Goal: Transaction & Acquisition: Purchase product/service

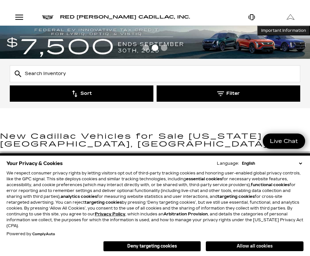
click at [234, 244] on button "Allow all cookies" at bounding box center [254, 247] width 98 height 10
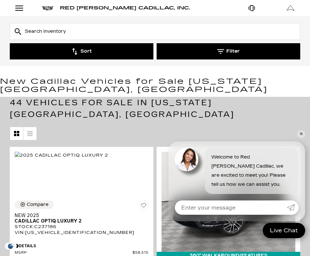
scroll to position [55, 0]
click at [298, 136] on link "✕" at bounding box center [301, 134] width 8 height 8
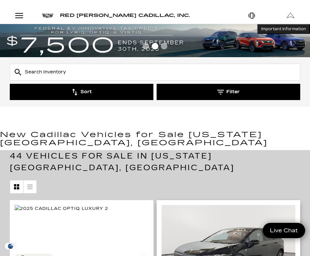
scroll to position [0, 0]
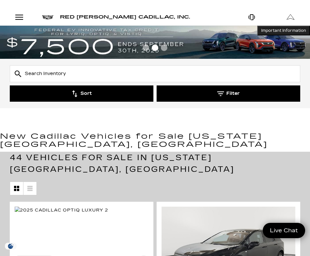
click at [229, 94] on button "Filter" at bounding box center [227, 94] width 143 height 16
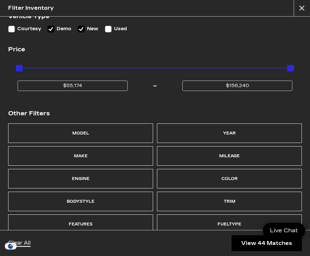
scroll to position [50, 0]
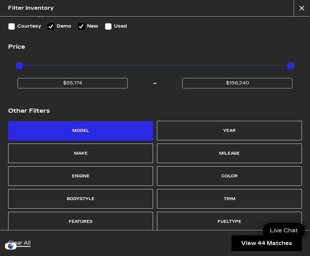
click at [123, 132] on div "Model" at bounding box center [80, 131] width 145 height 20
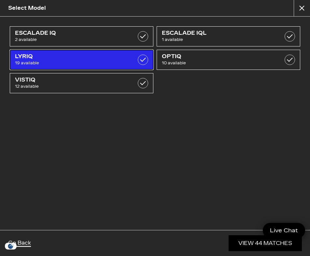
click at [87, 68] on link "LYRIQ 19 available" at bounding box center [81, 60] width 143 height 20
checkbox input "true"
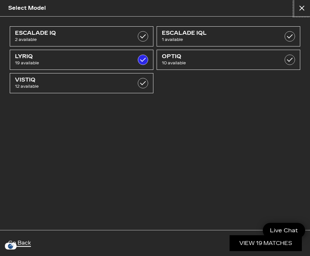
click at [300, 7] on button "close" at bounding box center [301, 8] width 16 height 16
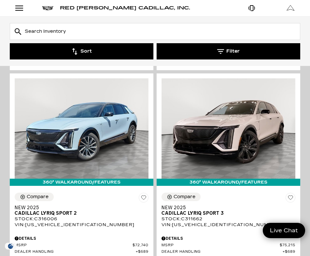
scroll to position [2221, 0]
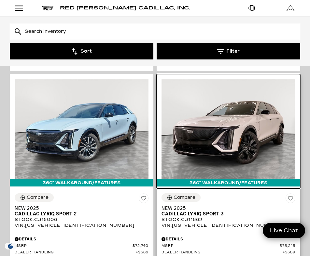
click at [238, 130] on img at bounding box center [228, 129] width 134 height 100
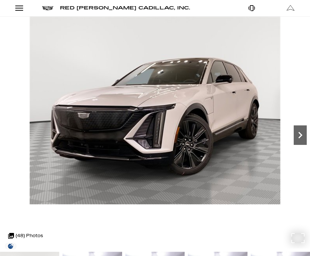
click at [300, 139] on icon "Next" at bounding box center [299, 135] width 13 height 13
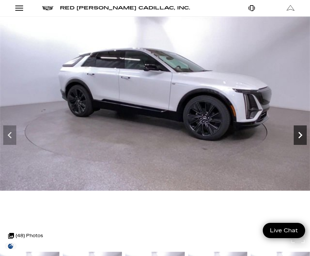
click at [300, 139] on icon "Next" at bounding box center [299, 135] width 13 height 13
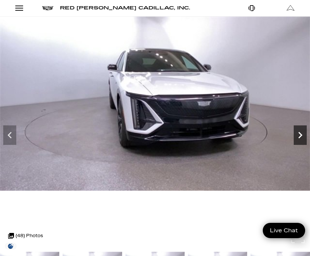
click at [300, 139] on icon "Next" at bounding box center [299, 135] width 13 height 13
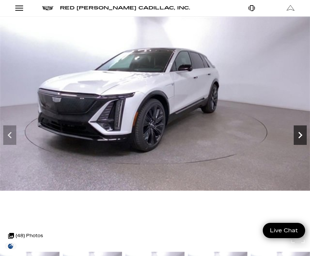
click at [300, 139] on icon "Next" at bounding box center [299, 135] width 13 height 13
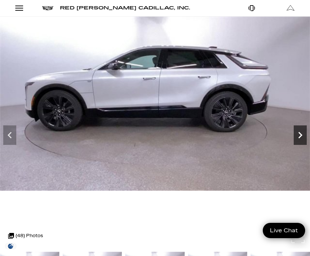
click at [300, 139] on icon "Next" at bounding box center [299, 135] width 13 height 13
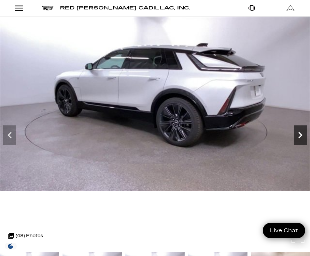
click at [300, 139] on icon "Next" at bounding box center [299, 135] width 13 height 13
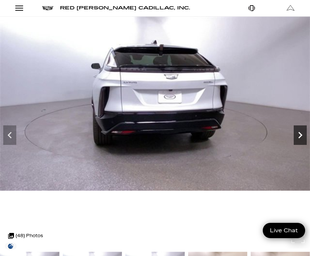
click at [300, 139] on icon "Next" at bounding box center [299, 135] width 13 height 13
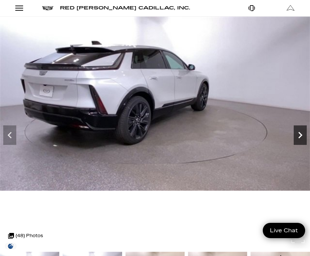
click at [300, 139] on icon "Next" at bounding box center [299, 135] width 13 height 13
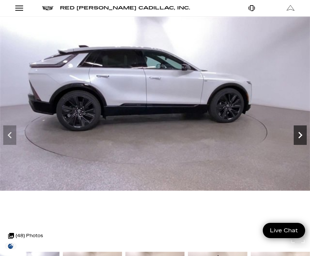
click at [300, 139] on icon "Next" at bounding box center [299, 135] width 13 height 13
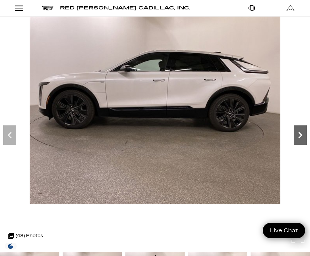
click at [300, 139] on icon "Next" at bounding box center [299, 135] width 13 height 13
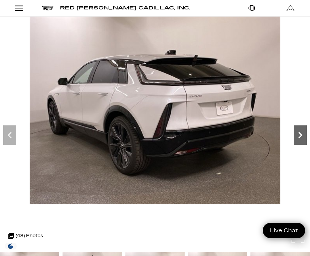
click at [300, 139] on icon "Next" at bounding box center [299, 135] width 13 height 13
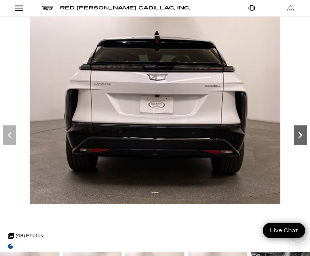
click at [300, 139] on icon "Next" at bounding box center [299, 135] width 13 height 13
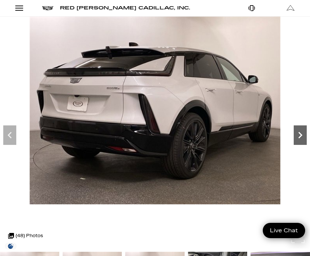
click at [300, 139] on icon "Next" at bounding box center [299, 135] width 13 height 13
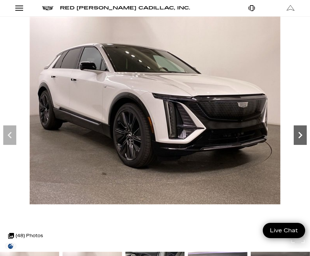
click at [300, 139] on icon "Next" at bounding box center [299, 135] width 13 height 13
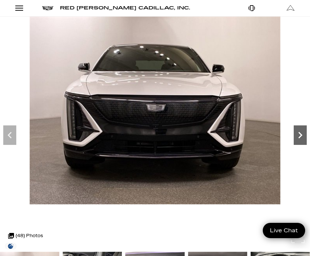
click at [300, 139] on icon "Next" at bounding box center [299, 135] width 13 height 13
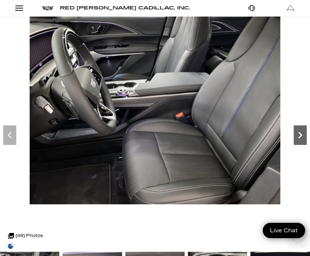
click at [300, 139] on icon "Next" at bounding box center [299, 135] width 13 height 13
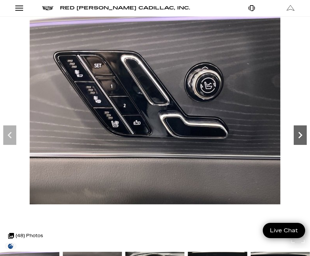
click at [300, 139] on icon "Next" at bounding box center [299, 135] width 13 height 13
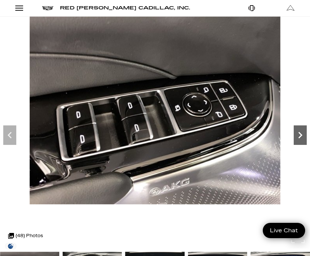
click at [300, 139] on icon "Next" at bounding box center [299, 135] width 13 height 13
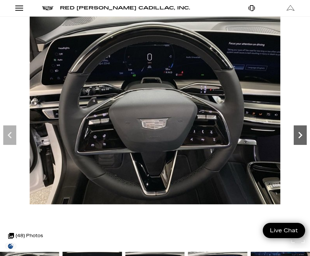
click at [300, 139] on icon "Next" at bounding box center [299, 135] width 13 height 13
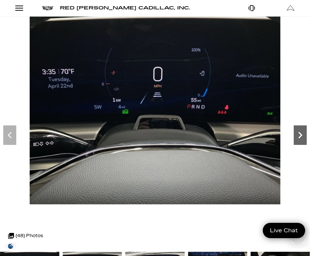
click at [300, 139] on icon "Next" at bounding box center [299, 135] width 13 height 13
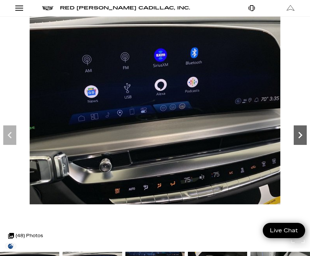
click at [300, 139] on icon "Next" at bounding box center [299, 135] width 13 height 13
